Goal: Communication & Community: Participate in discussion

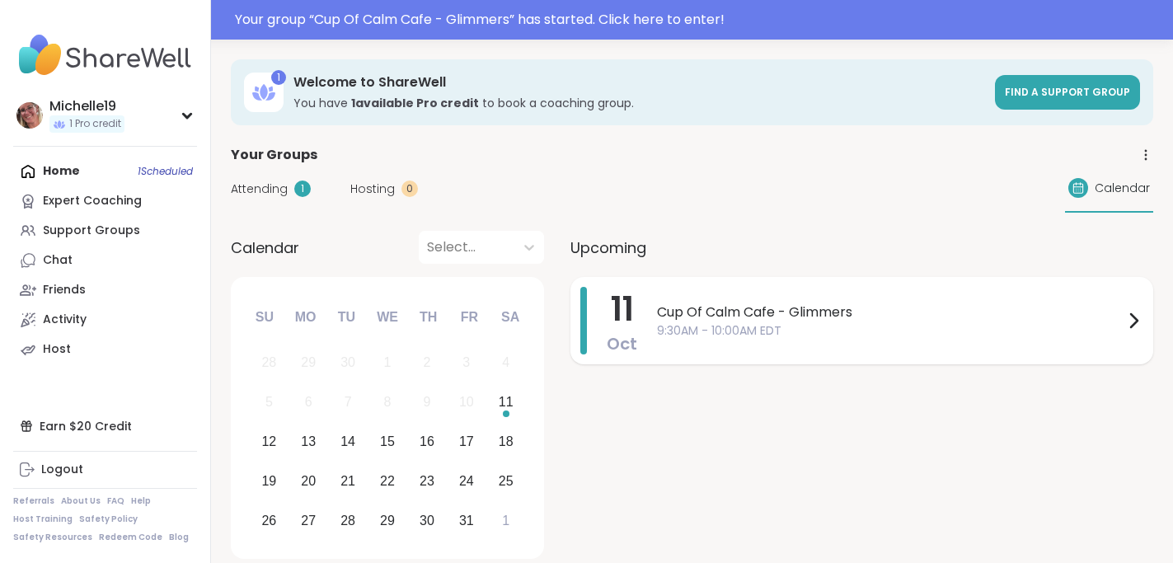
click at [678, 326] on span "9:30AM - 10:00AM EDT" at bounding box center [890, 330] width 467 height 17
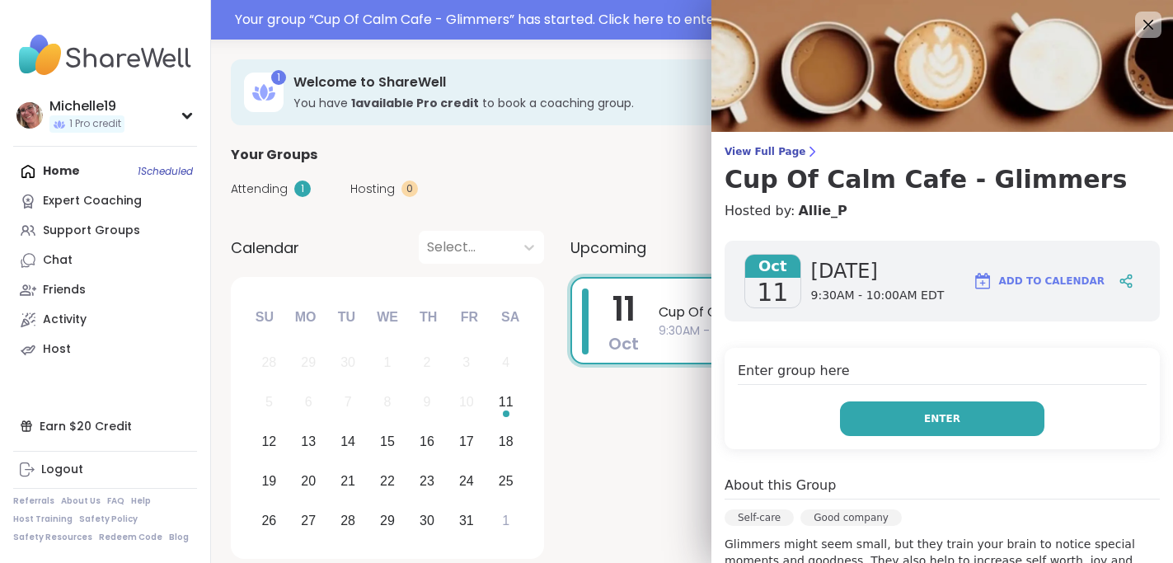
click at [910, 415] on button "Enter" at bounding box center [942, 419] width 204 height 35
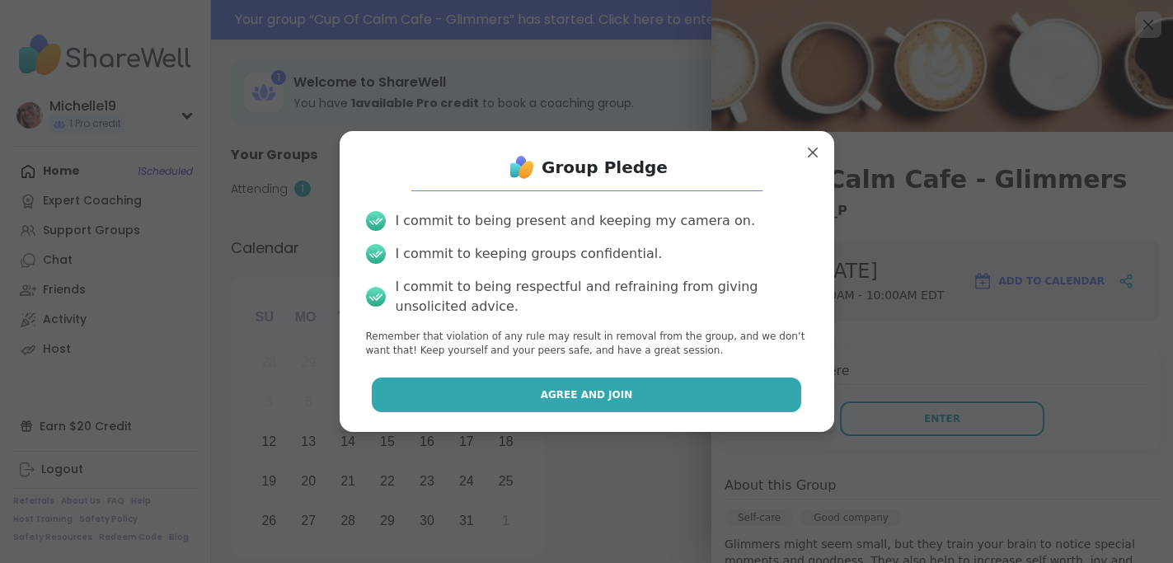
click at [653, 400] on button "Agree and Join" at bounding box center [587, 395] width 430 height 35
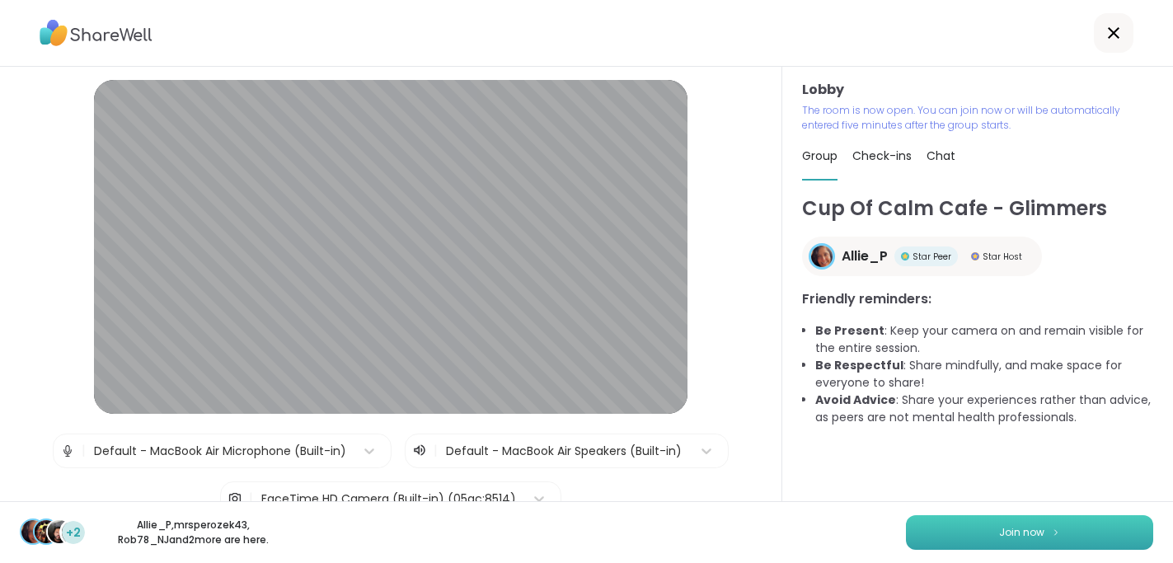
click at [1001, 529] on span "Join now" at bounding box center [1021, 532] width 45 height 15
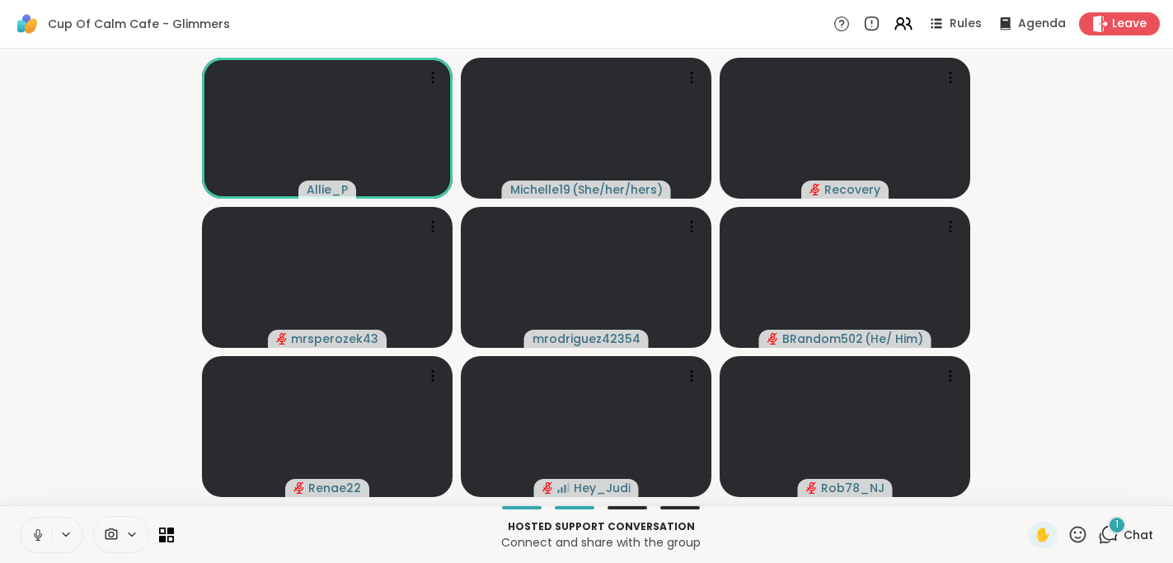
click at [1079, 532] on icon at bounding box center [1078, 534] width 21 height 21
click at [1045, 489] on div "❤️" at bounding box center [1030, 491] width 30 height 26
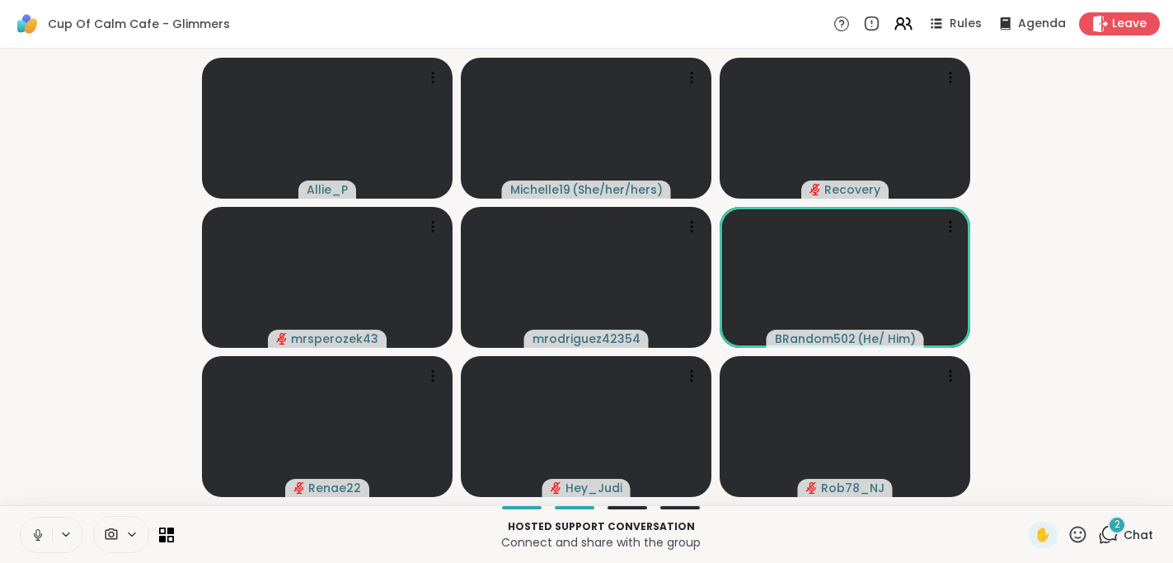
click at [1077, 534] on icon at bounding box center [1078, 534] width 21 height 21
click at [1107, 492] on span "🌟" at bounding box center [1102, 492] width 16 height 20
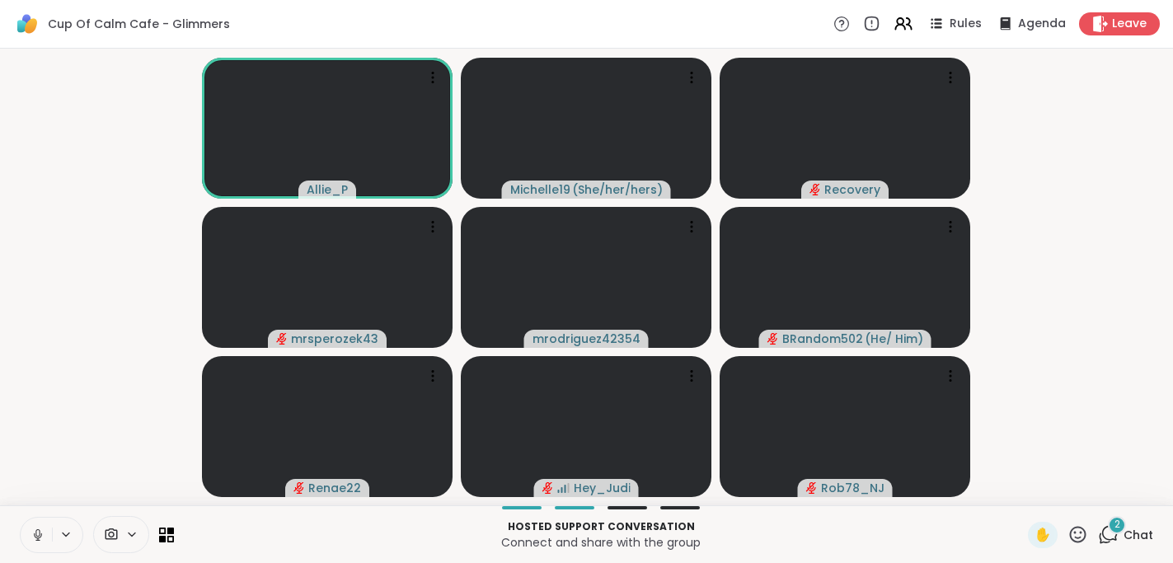
click at [1079, 533] on icon at bounding box center [1078, 534] width 21 height 21
click at [1038, 494] on span "❤️" at bounding box center [1030, 492] width 16 height 20
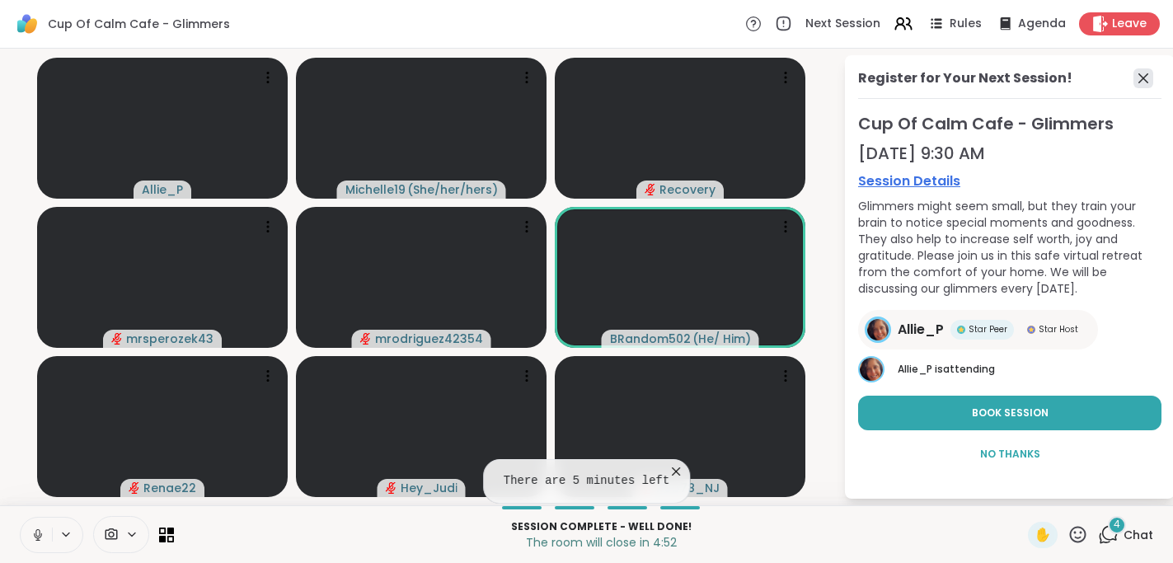
click at [1144, 77] on icon at bounding box center [1144, 78] width 10 height 10
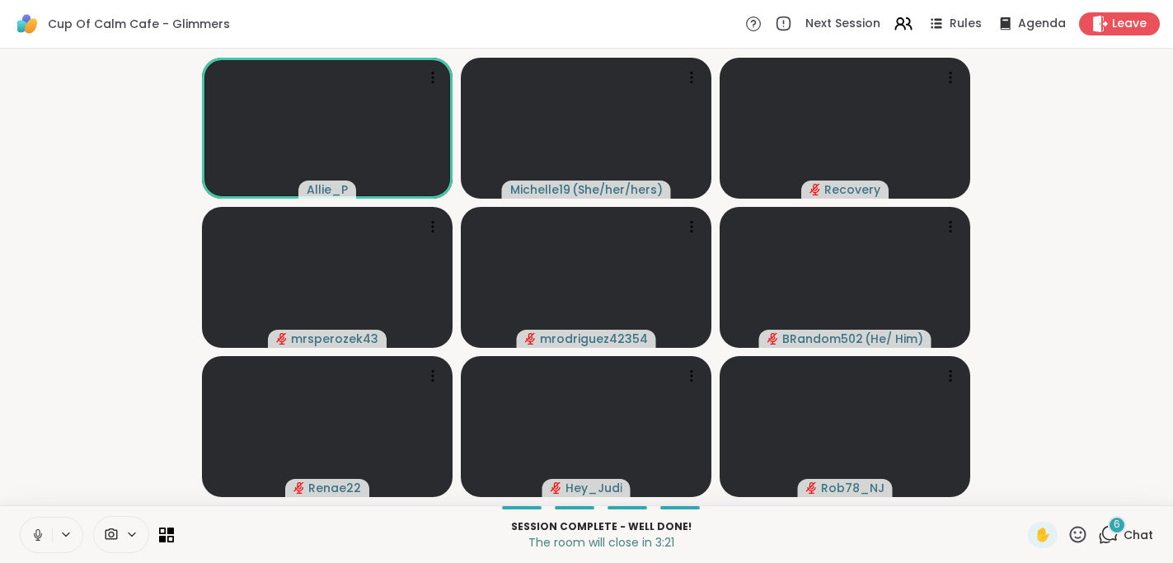
click at [1085, 535] on icon at bounding box center [1078, 534] width 21 height 21
click at [1074, 490] on span "👍" at bounding box center [1066, 492] width 16 height 20
